Goal: Task Accomplishment & Management: Complete application form

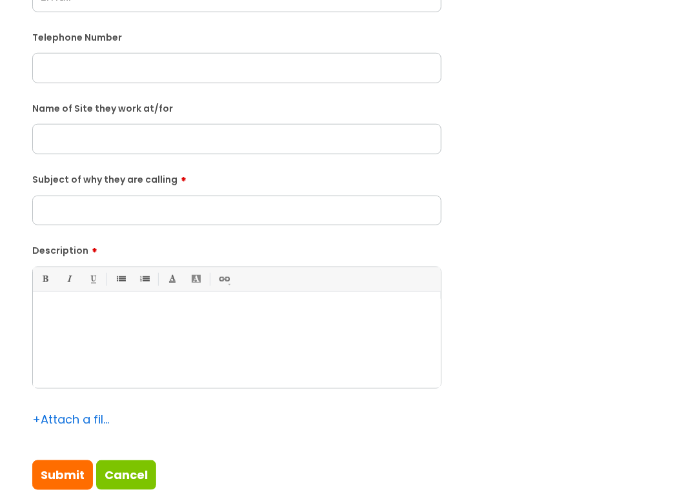
scroll to position [387, 0]
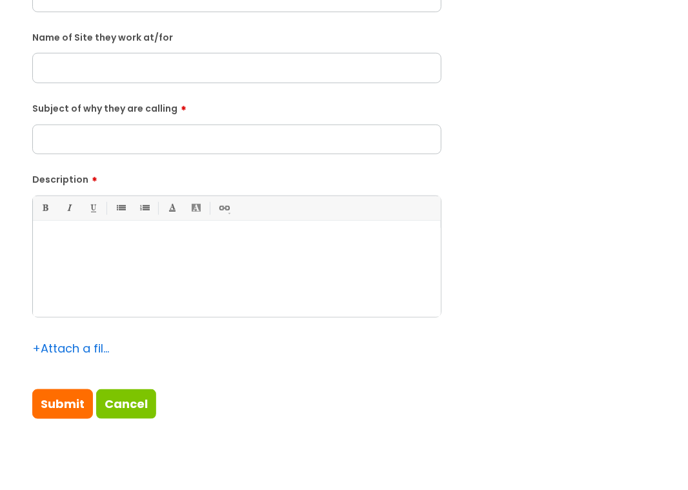
click at [116, 247] on p at bounding box center [237, 243] width 388 height 12
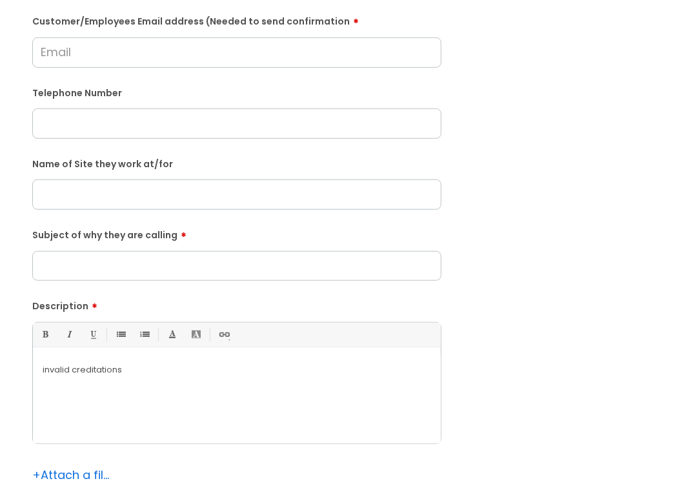
scroll to position [258, 0]
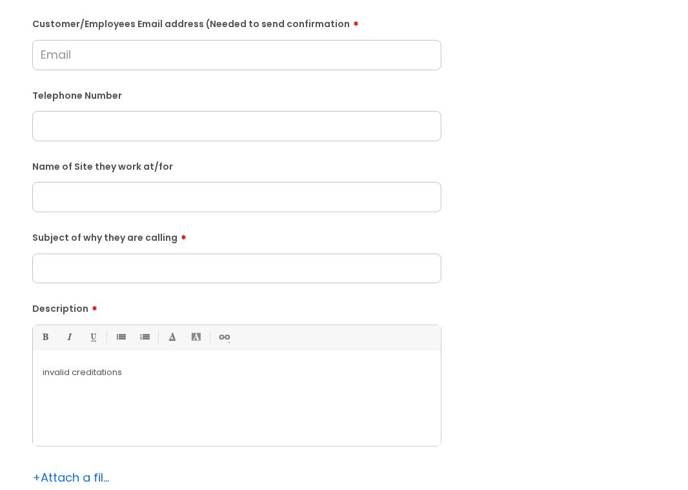
drag, startPoint x: 159, startPoint y: 190, endPoint x: 166, endPoint y: 188, distance: 6.9
click at [159, 190] on input "text" at bounding box center [236, 197] width 409 height 30
paste input "Gattica"
type input "Gattica"
click at [194, 357] on div "invalid creditations" at bounding box center [237, 401] width 408 height 89
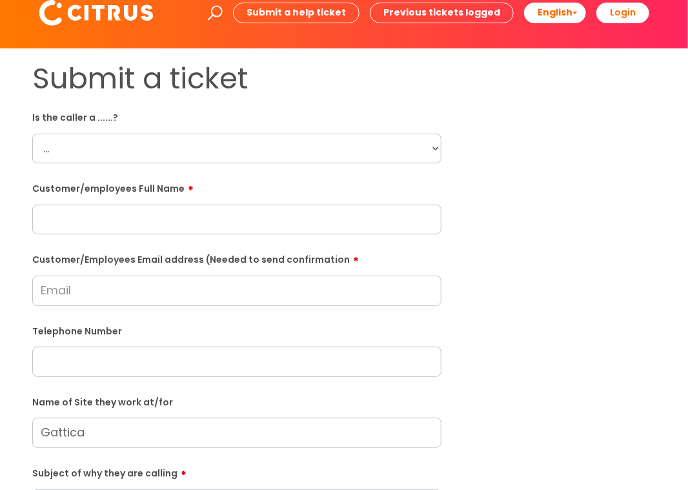
scroll to position [0, 0]
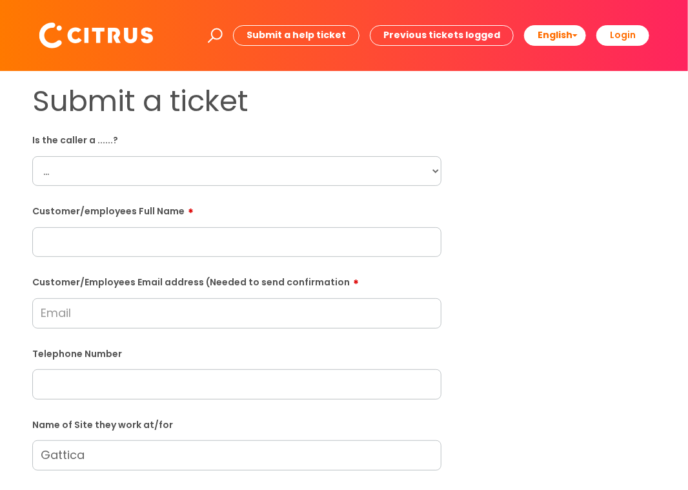
click at [444, 164] on div "Submit a ticket Is the caller a ......? ... Citrus Customer Citrus Employee Con…" at bounding box center [237, 455] width 428 height 742
click at [137, 181] on select "... Citrus Customer Citrus Employee Contractor Supplier" at bounding box center [236, 171] width 409 height 30
select select "Citrus Customer"
click at [32, 156] on select "... Citrus Customer Citrus Employee Contractor Supplier" at bounding box center [236, 171] width 409 height 30
drag, startPoint x: 92, startPoint y: 312, endPoint x: 93, endPoint y: 304, distance: 7.1
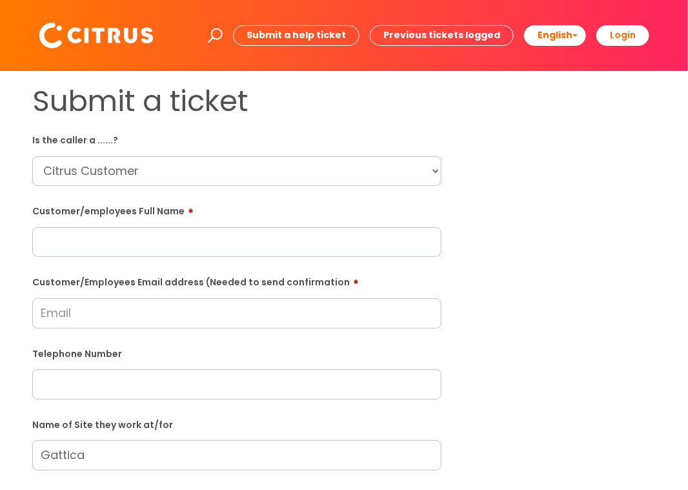
click at [92, 312] on input "Customer/Employees Email address (Needed to send confirmation" at bounding box center [236, 313] width 409 height 30
paste input "ridge@virginmedia.com"
type input "ridge@virginmedia.com"
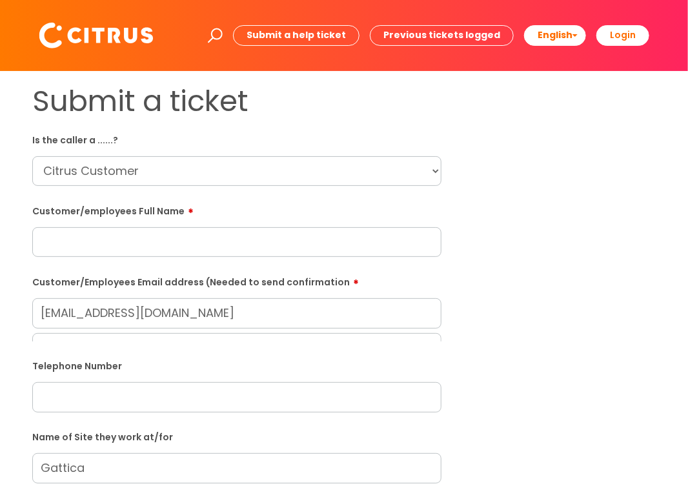
click at [70, 243] on input "text" at bounding box center [236, 242] width 409 height 30
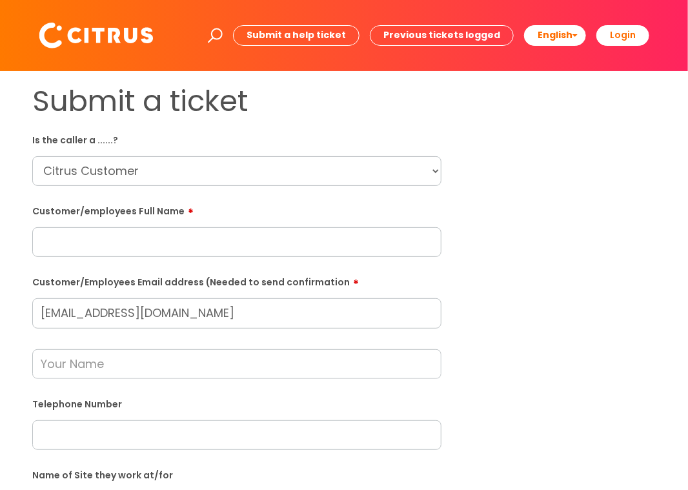
click at [104, 247] on input "text" at bounding box center [236, 242] width 409 height 30
paste input "Helen Mitchell"
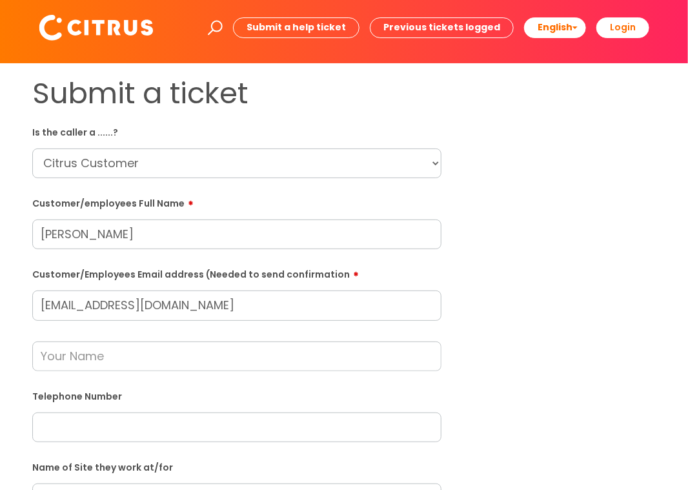
scroll to position [129, 0]
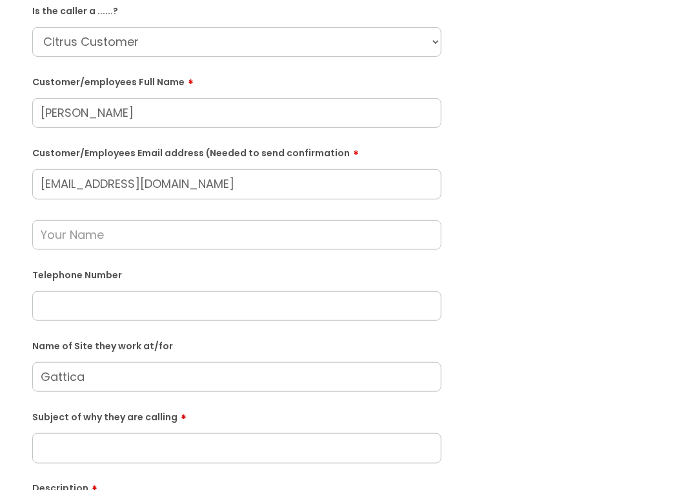
type input "Helen Mitchell"
click at [88, 314] on input "text" at bounding box center [236, 306] width 409 height 30
click at [75, 309] on input "text" at bounding box center [236, 306] width 409 height 30
paste input "07905114227"
type input "07905114227"
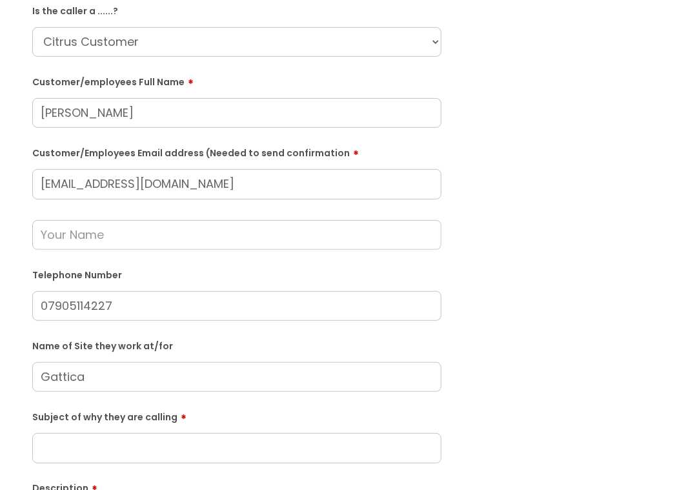
click at [52, 237] on input "text" at bounding box center [236, 235] width 409 height 30
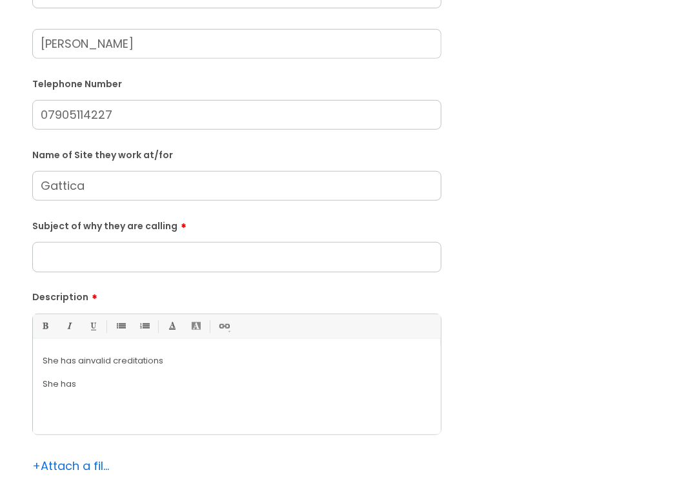
scroll to position [323, 0]
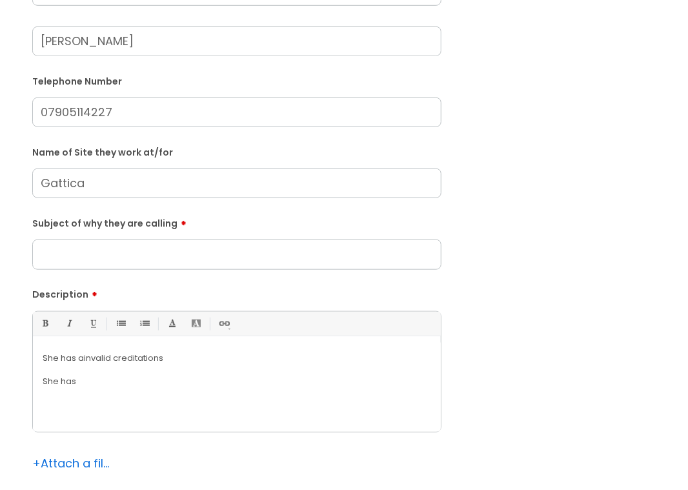
type input "Moneypenny"
click at [108, 252] on input "Subject of why they are calling" at bounding box center [236, 254] width 409 height 30
click at [115, 253] on input "Issues with" at bounding box center [236, 254] width 409 height 30
click at [116, 250] on input "Issues with" at bounding box center [236, 254] width 409 height 30
click at [118, 249] on input "Issues with" at bounding box center [236, 254] width 409 height 30
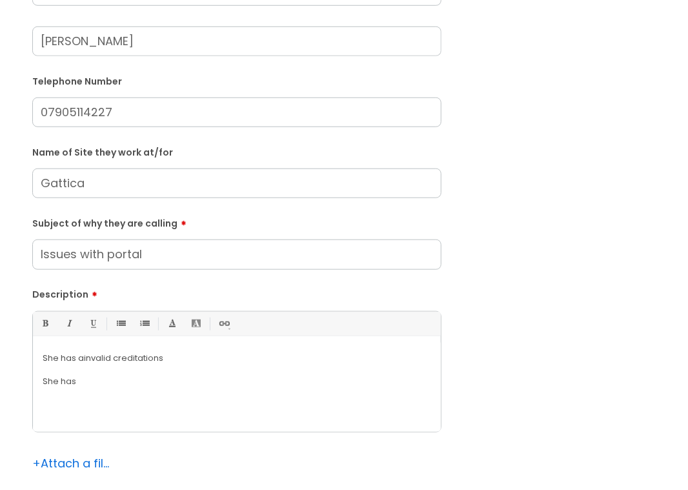
type input "Issues with portal"
click at [176, 352] on p "She has a invalid creditations" at bounding box center [237, 358] width 388 height 12
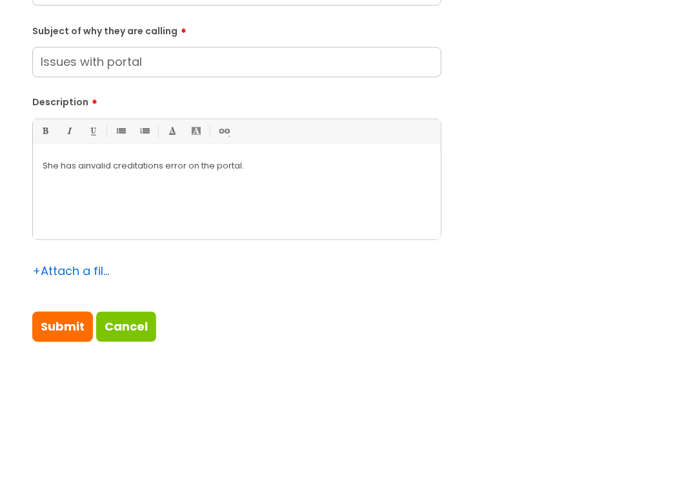
scroll to position [516, 0]
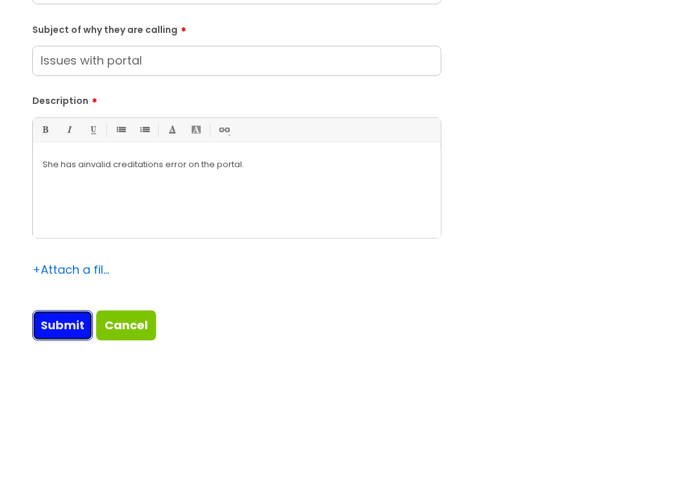
click at [80, 322] on input "Submit" at bounding box center [62, 325] width 61 height 30
type input "Please Wait..."
